Goal: Information Seeking & Learning: Learn about a topic

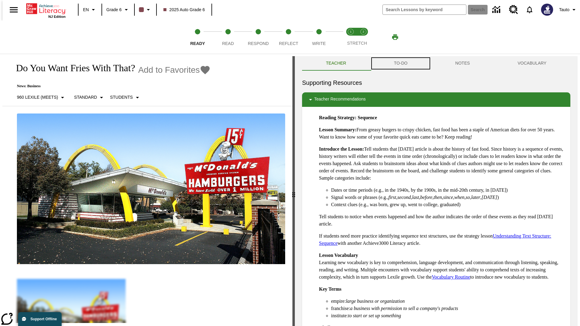
click at [400, 63] on button "TO-DO" at bounding box center [400, 63] width 61 height 15
